Goal: Transaction & Acquisition: Obtain resource

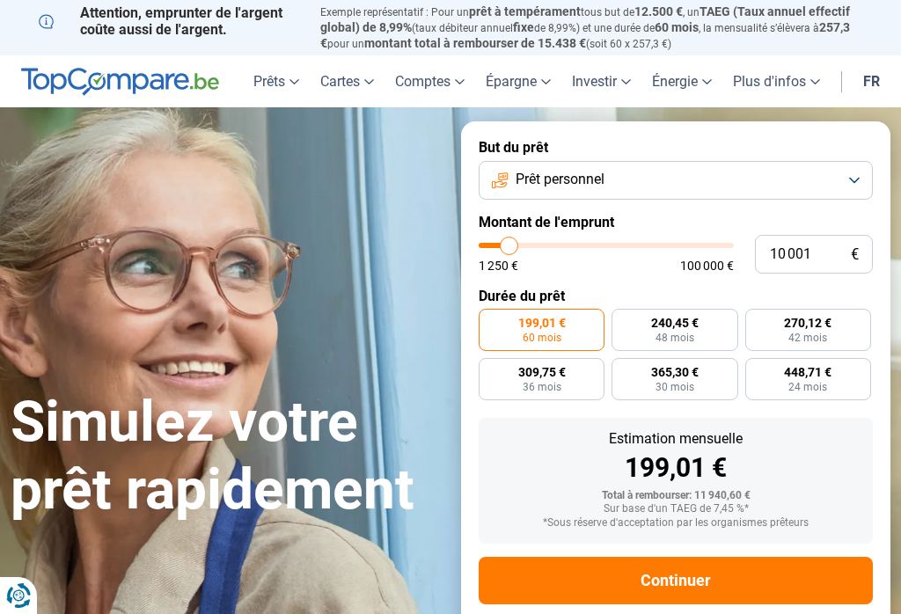
click at [854, 182] on button "Prêt personnel" at bounding box center [675, 180] width 394 height 39
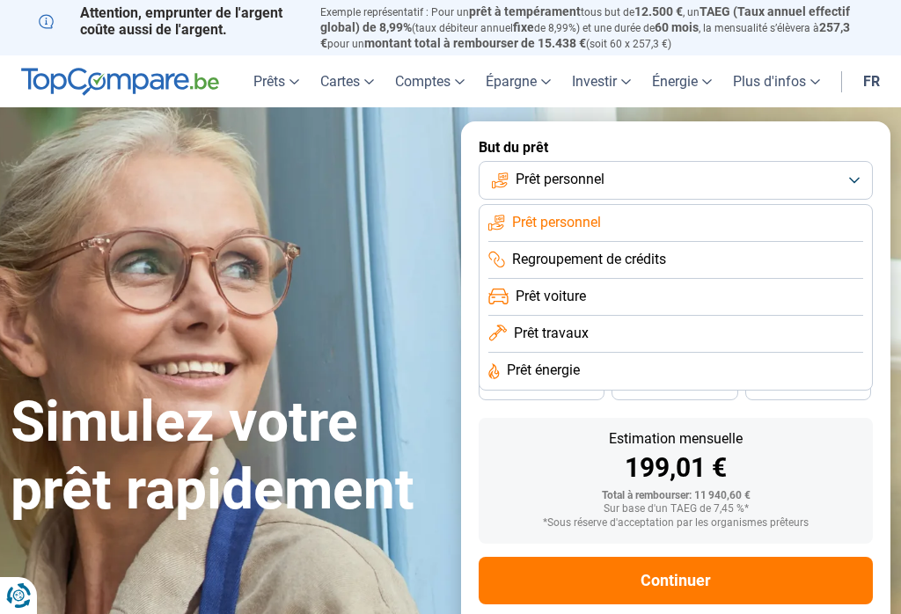
click at [642, 368] on li "Prêt énergie" at bounding box center [675, 371] width 375 height 37
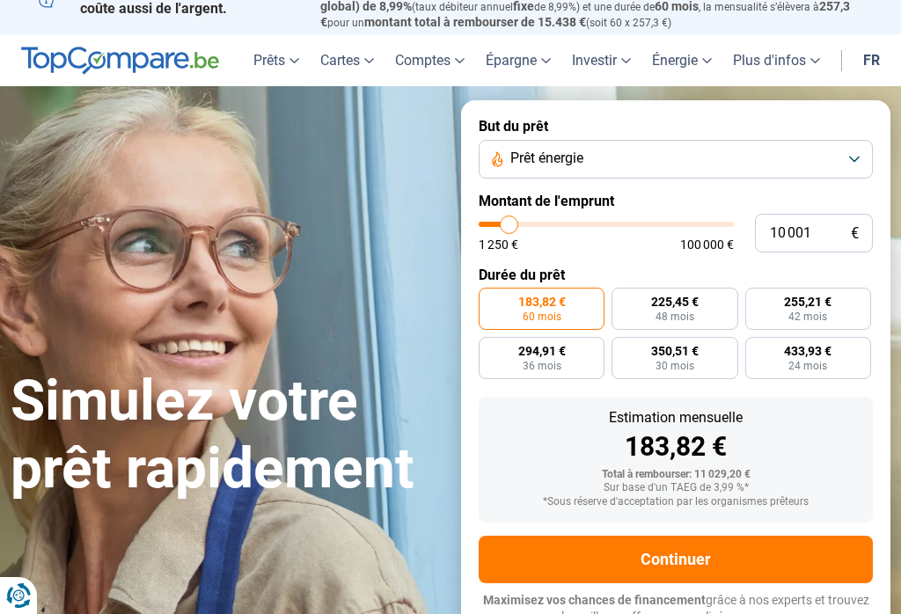
scroll to position [26, 0]
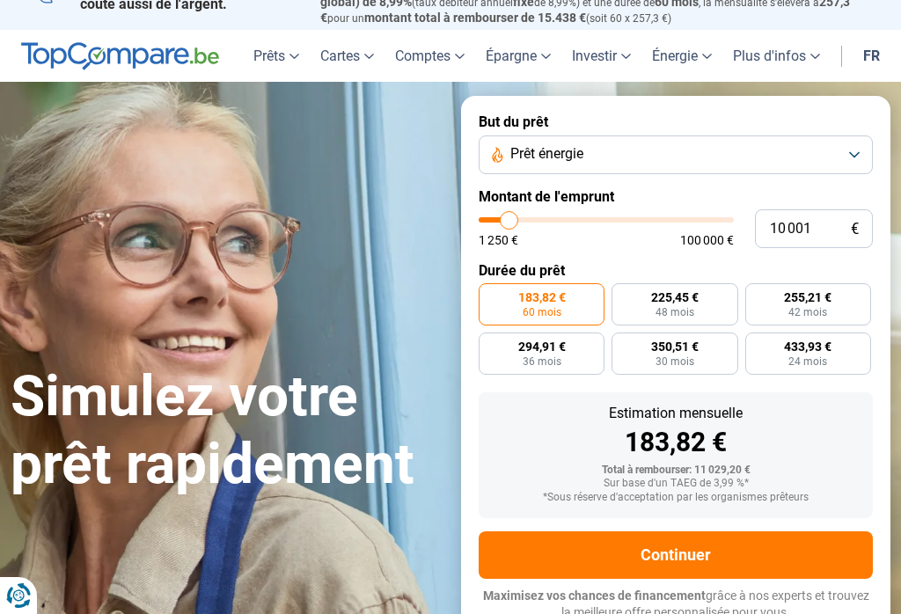
type input "10000"
radio input "true"
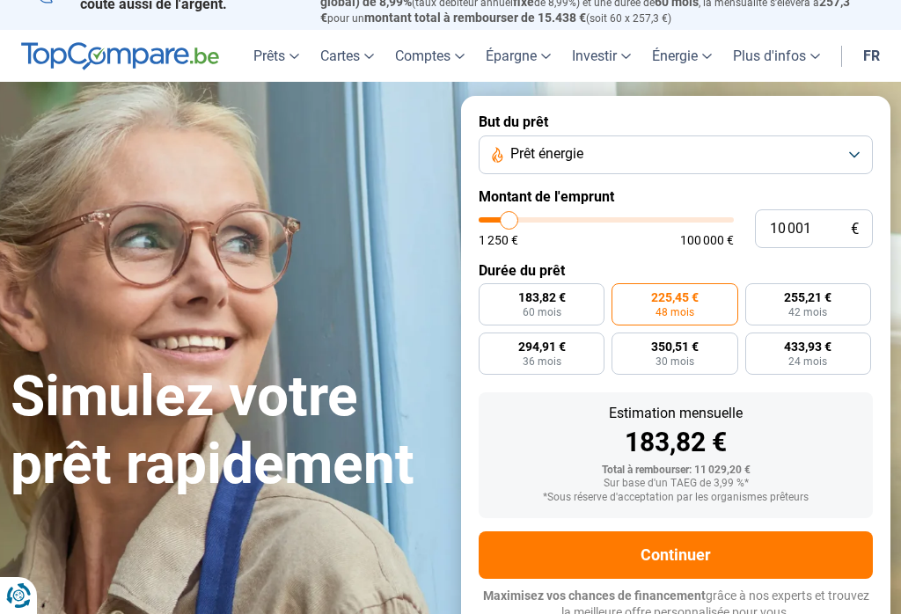
type input "62000"
click at [633, 217] on input "range" at bounding box center [605, 219] width 255 height 5
type input "62 000"
radio input "false"
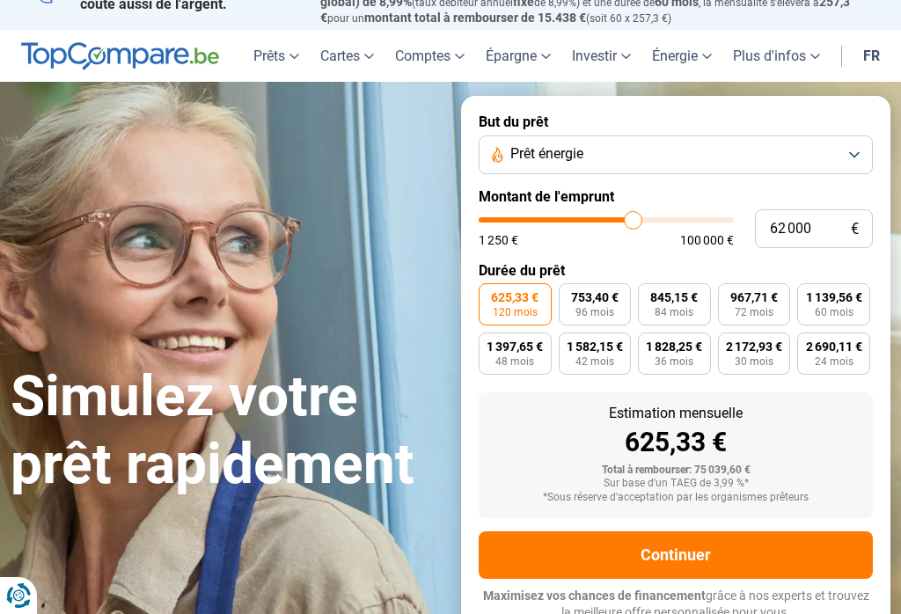
type input "67000"
click at [645, 217] on input "range" at bounding box center [605, 219] width 255 height 5
type input "67 000"
click at [644, 236] on div "1 250 € 100 000 €" at bounding box center [605, 240] width 255 height 12
type input "71750"
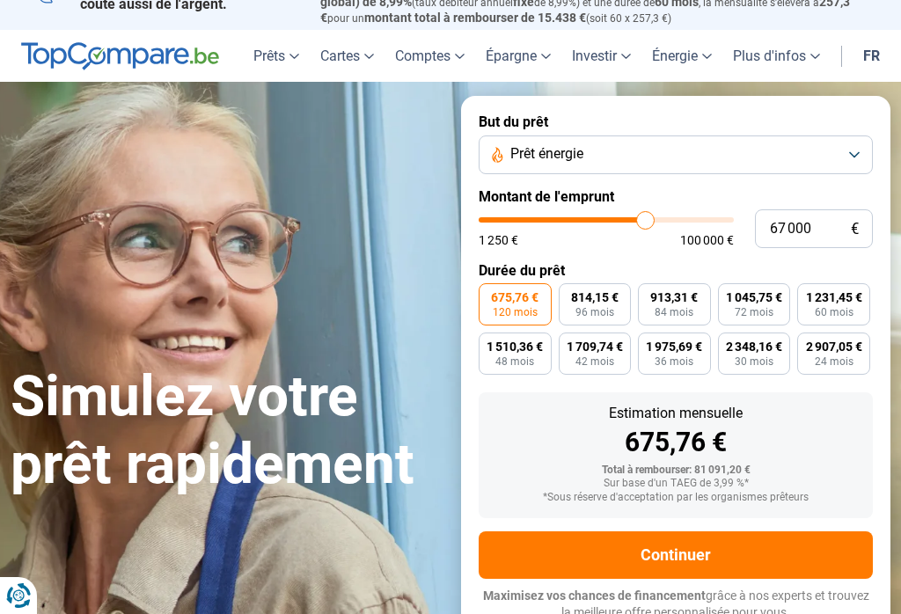
click at [656, 217] on input "range" at bounding box center [605, 219] width 255 height 5
type input "71 750"
type input "61750"
click at [632, 217] on input "range" at bounding box center [605, 219] width 255 height 5
type input "61 750"
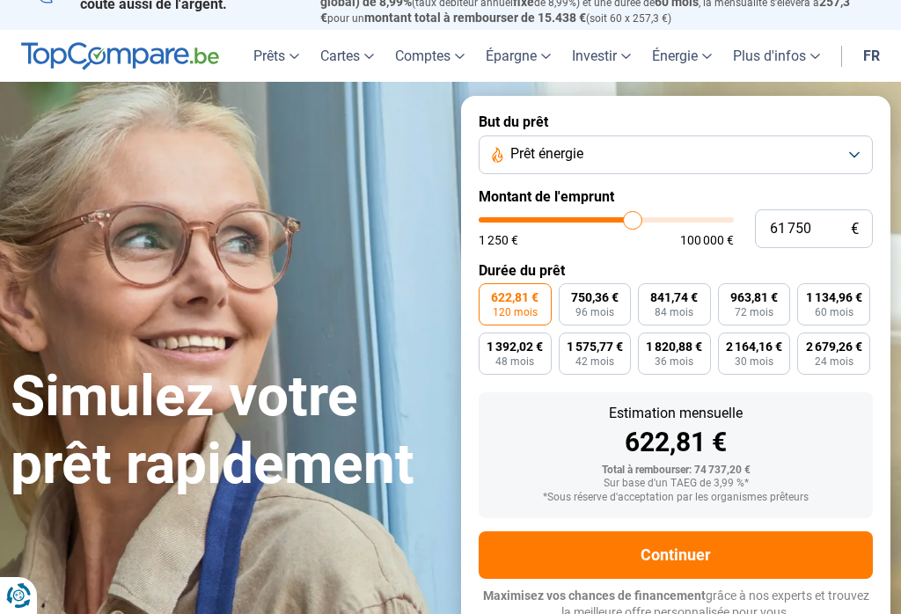
type input "53250"
click at [612, 218] on input "range" at bounding box center [605, 219] width 255 height 5
type input "53 250"
type input "63500"
click at [637, 217] on input "range" at bounding box center [605, 219] width 255 height 5
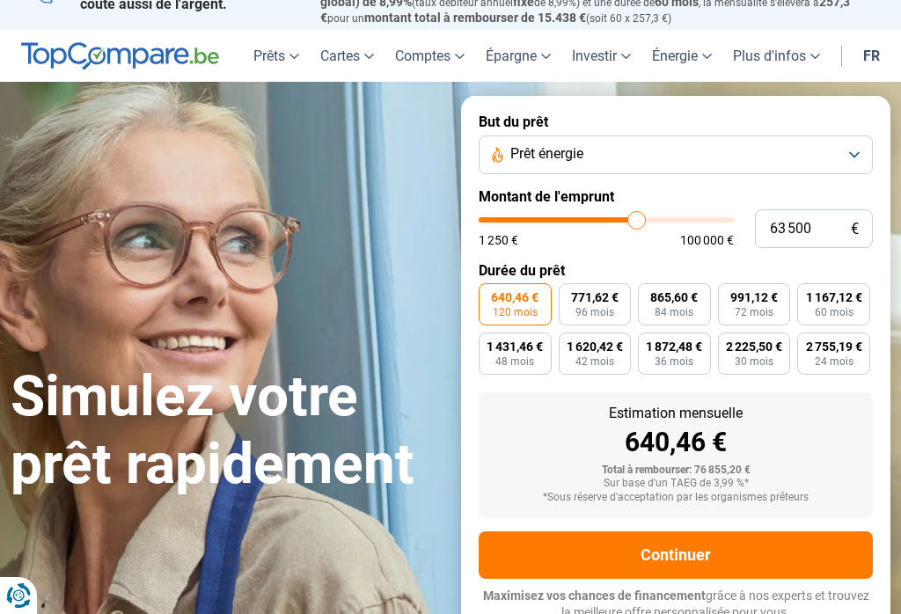
type input "61 500"
type input "61500"
type input "61 000"
type input "61000"
type input "60 750"
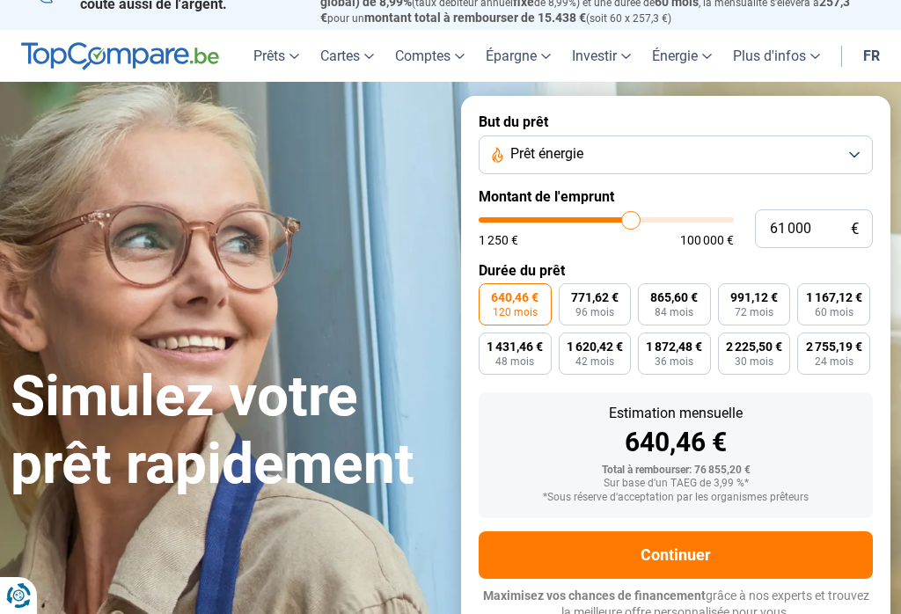
type input "60750"
type input "60 250"
type input "60250"
type input "60 000"
type input "60000"
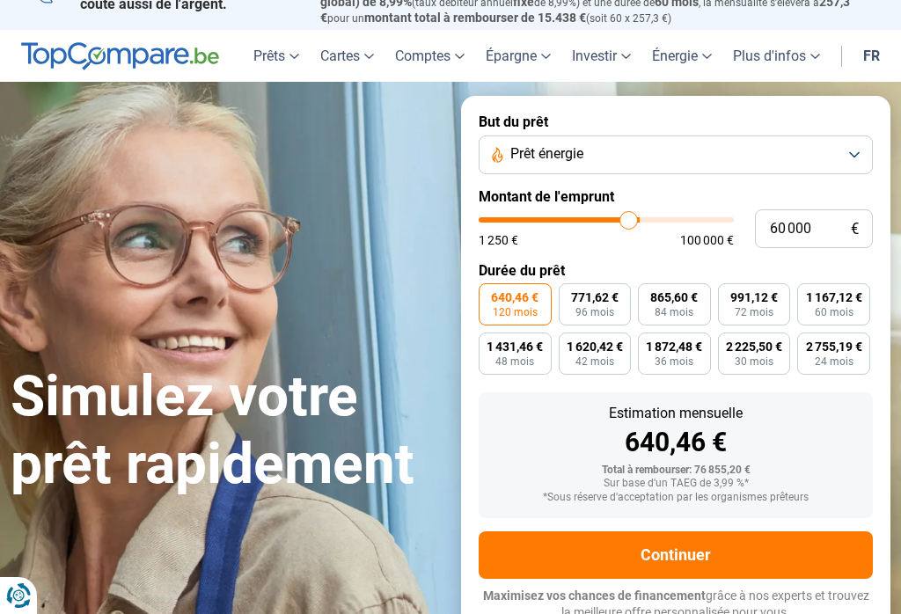
type input "59 500"
type input "59500"
type input "59 250"
type input "59250"
type input "58 750"
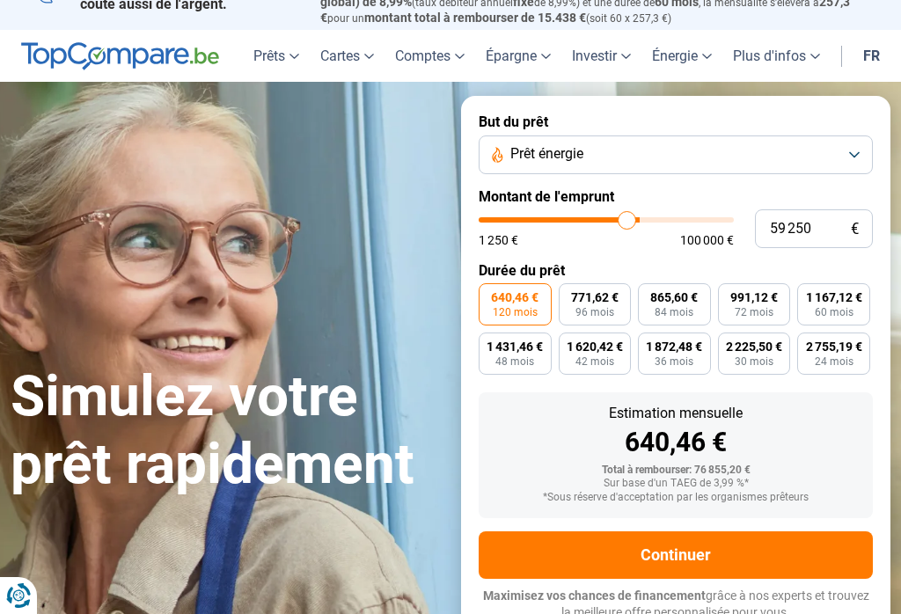
type input "58750"
type input "58 500"
type input "58500"
type input "58 000"
type input "58000"
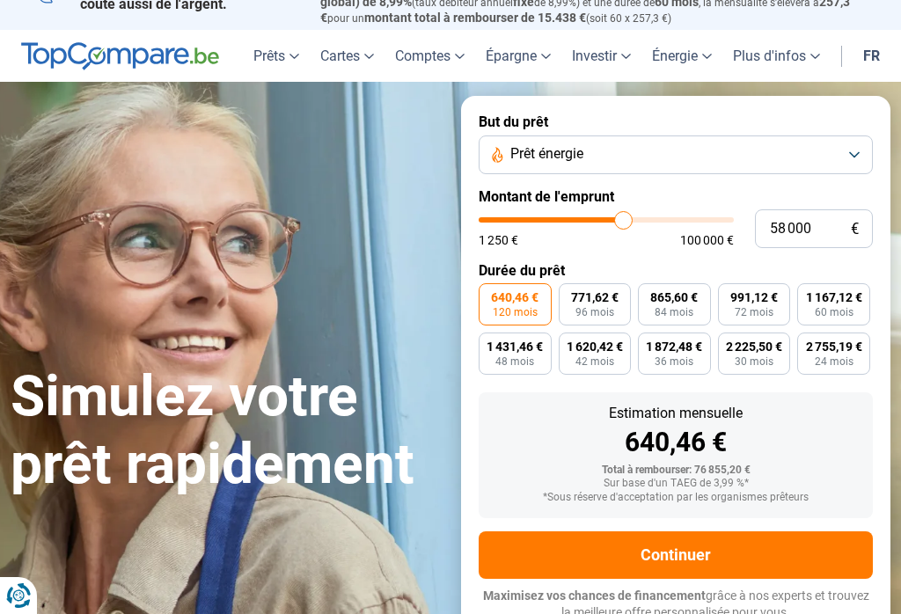
type input "57 750"
type input "57750"
type input "58 000"
type input "58000"
type input "58 500"
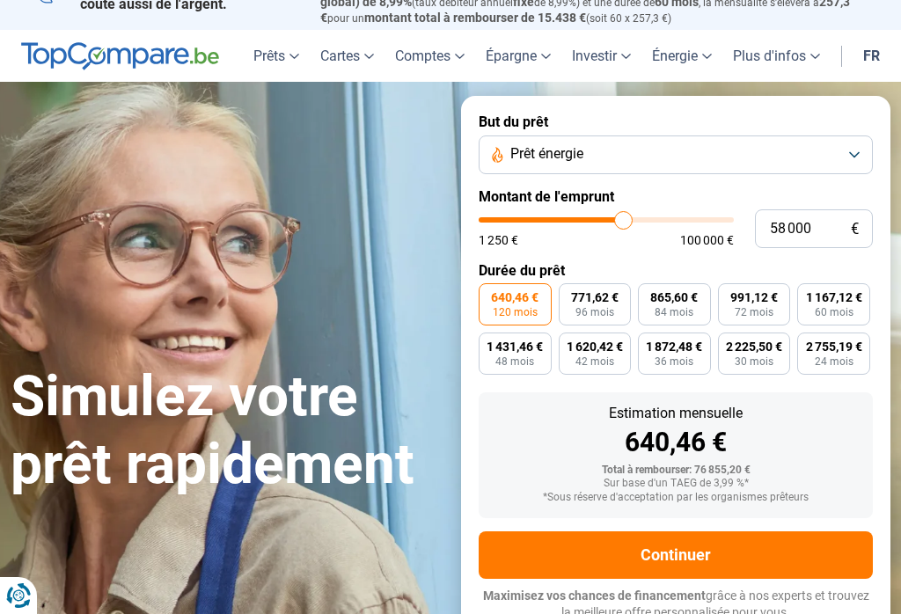
type input "58500"
type input "58 750"
type input "58750"
type input "59 250"
type input "59250"
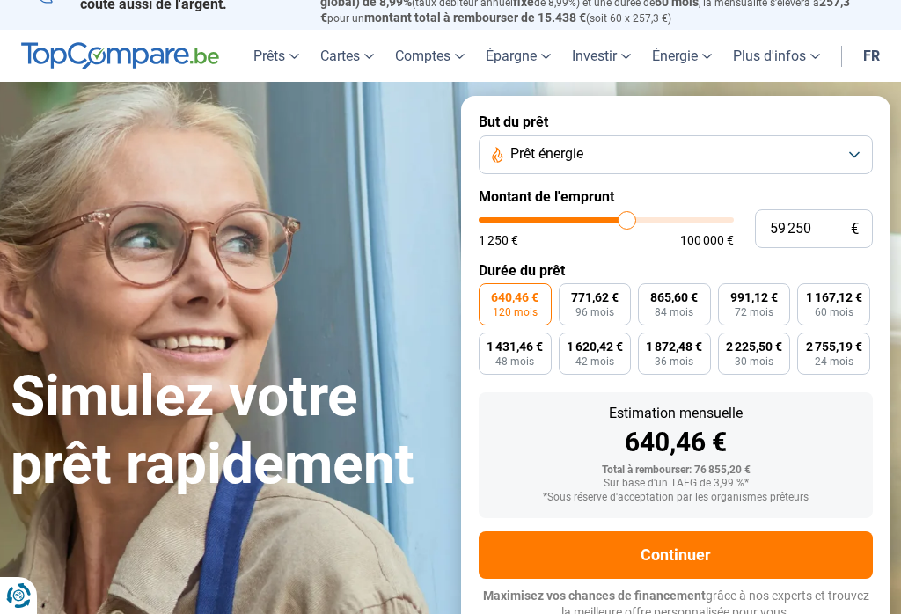
type input "59 500"
type input "59500"
type input "60 000"
type input "60000"
type input "60 250"
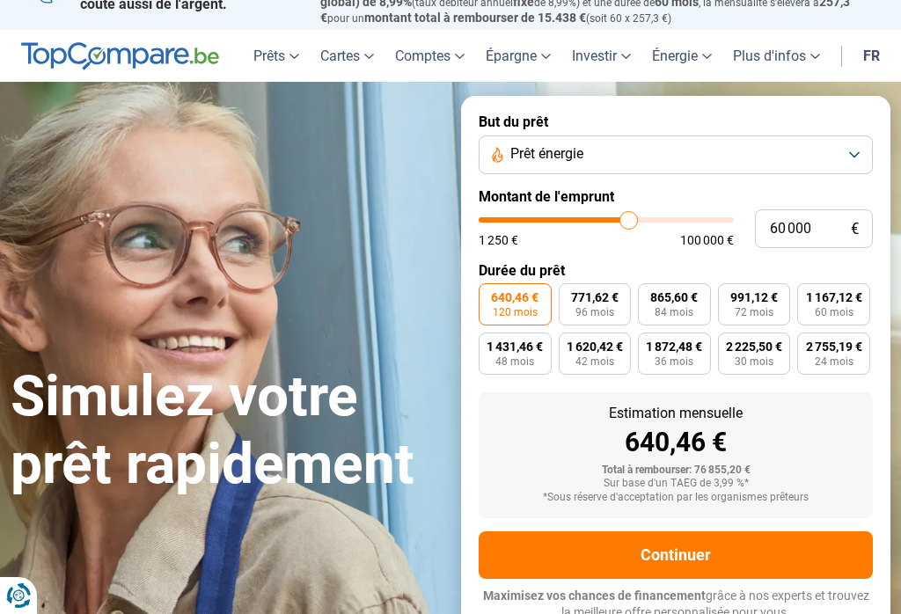
type input "60250"
type input "60 000"
type input "60000"
type input "59 500"
type input "59500"
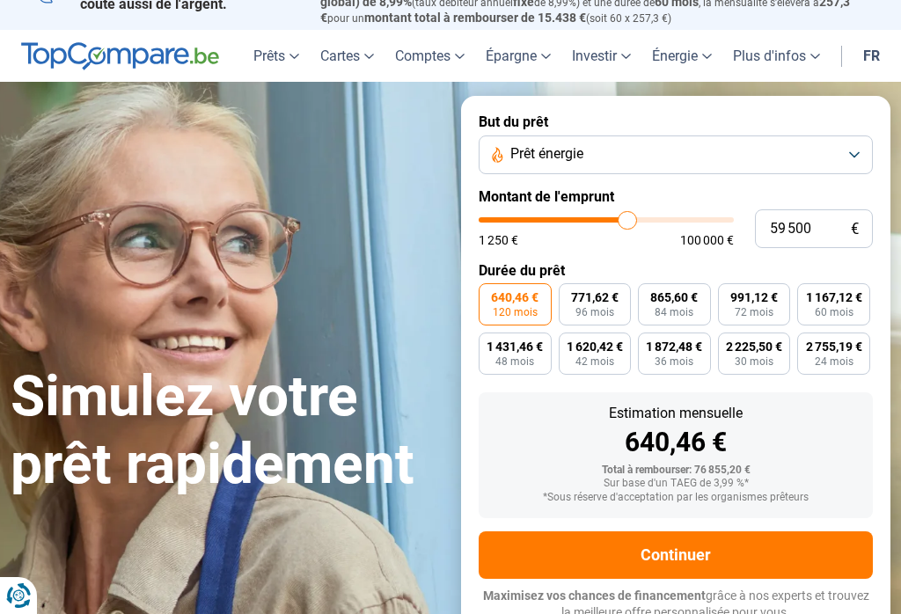
type input "60 000"
type input "60000"
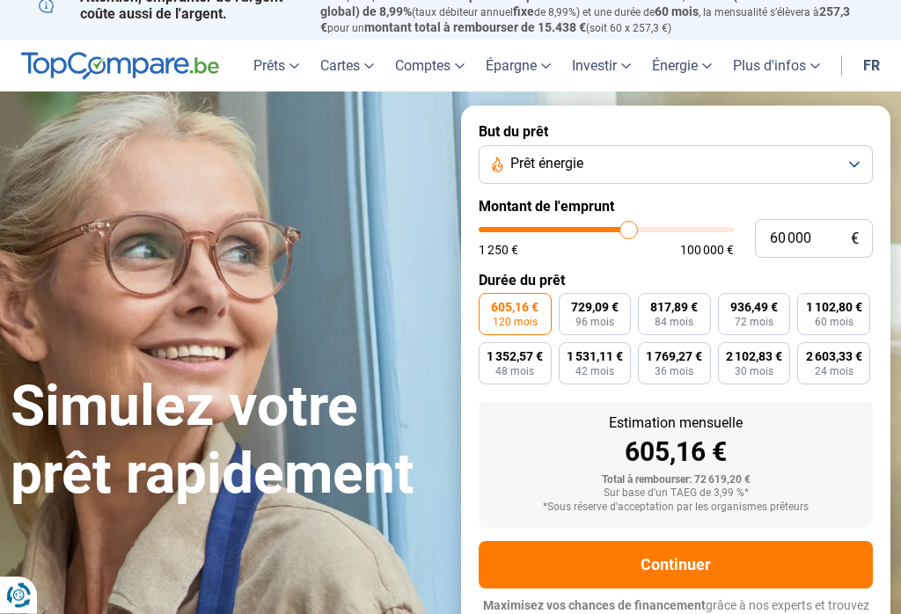
scroll to position [0, 0]
